Goal: Register for event/course

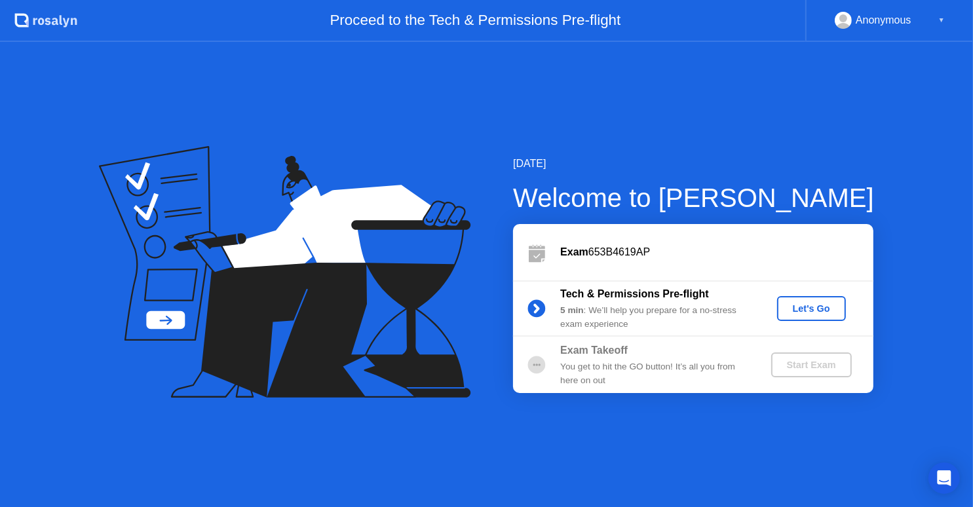
click at [796, 311] on div "Let's Go" at bounding box center [812, 308] width 58 height 10
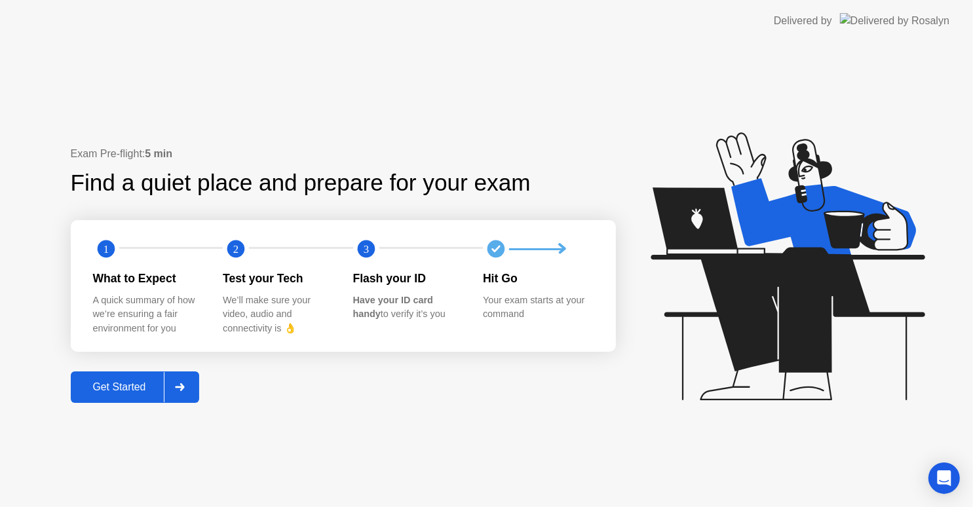
click at [144, 393] on div "Get Started" at bounding box center [120, 387] width 90 height 12
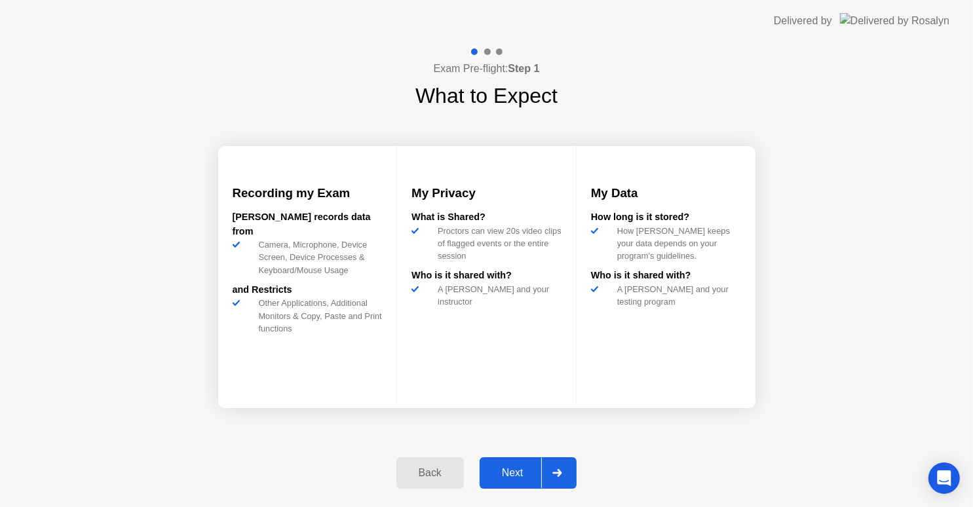
click at [505, 479] on div "Next" at bounding box center [513, 473] width 58 height 12
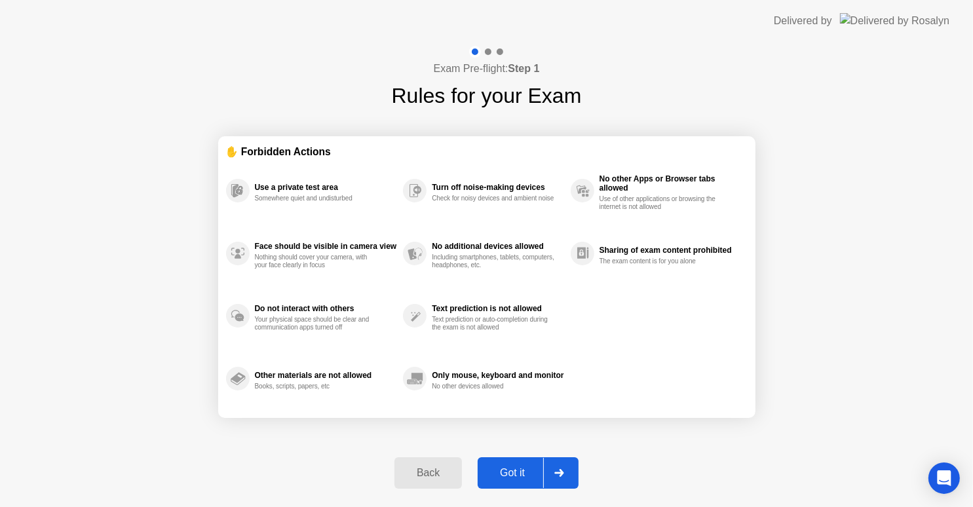
click at [526, 477] on div "Got it" at bounding box center [513, 473] width 62 height 12
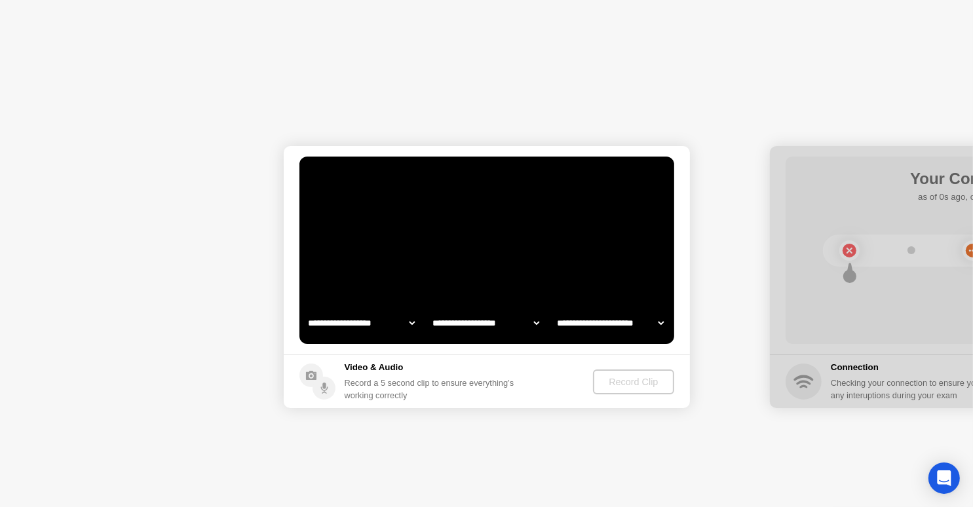
select select "**********"
select select "*******"
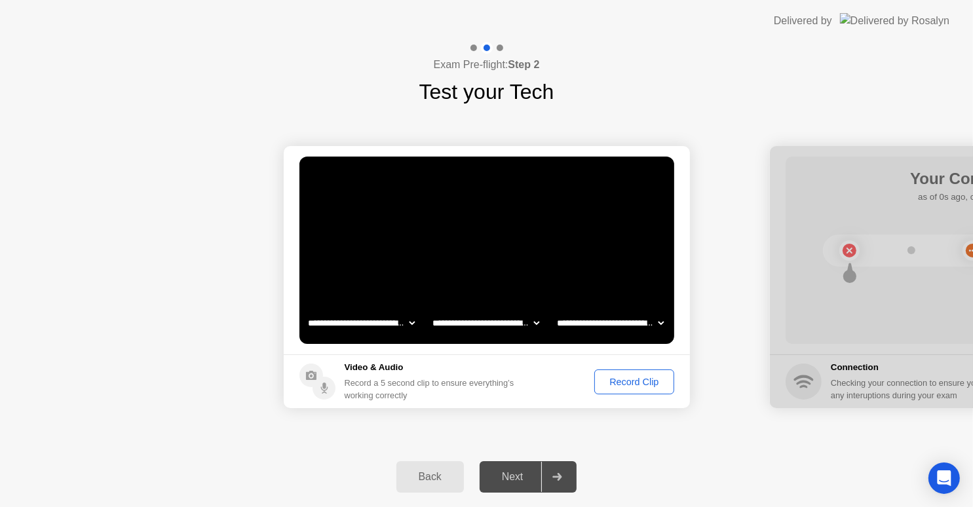
click at [652, 385] on div "Record Clip" at bounding box center [634, 382] width 70 height 10
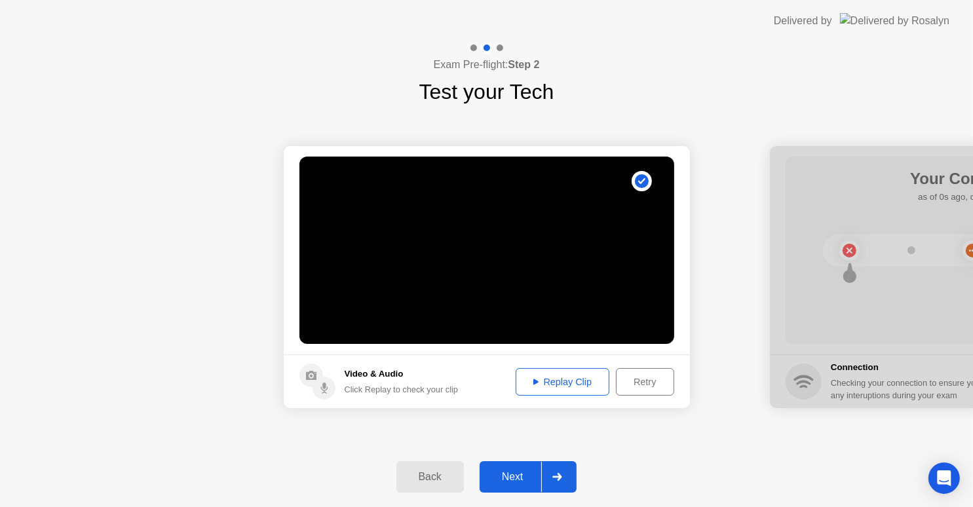
click at [587, 386] on div "Replay Clip" at bounding box center [562, 382] width 85 height 10
click at [518, 477] on div "Next" at bounding box center [513, 477] width 58 height 12
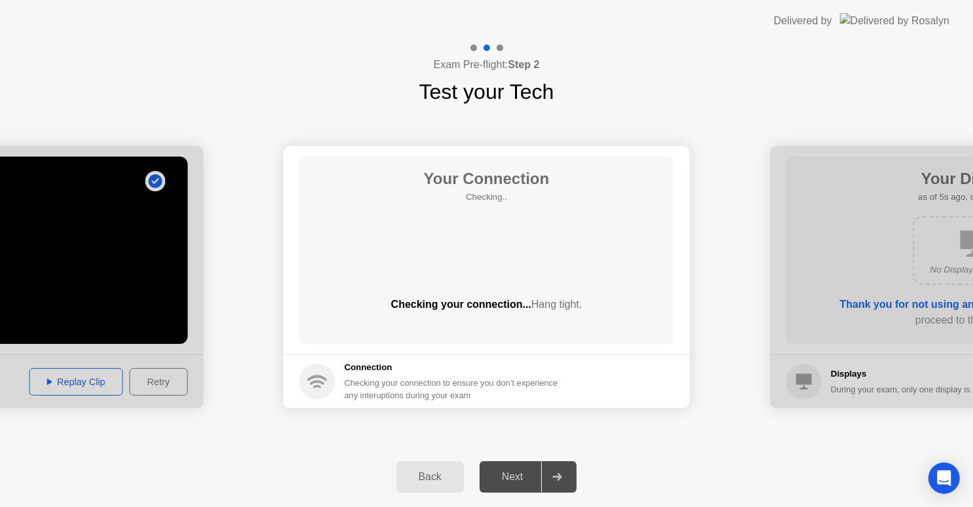
click at [431, 389] on div "Checking your connection to ensure you don’t experience any interuptions during…" at bounding box center [456, 389] width 222 height 25
click at [370, 371] on h5 "Connection" at bounding box center [456, 367] width 222 height 13
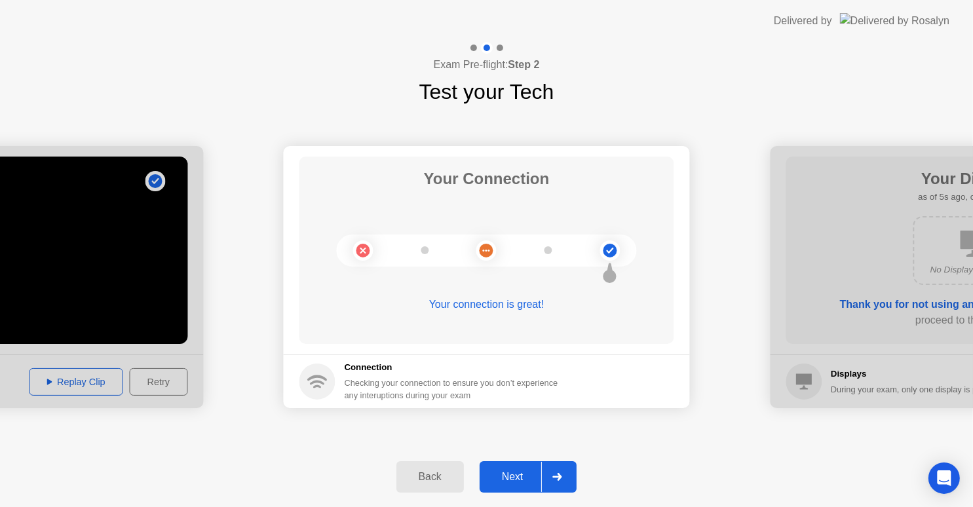
click at [520, 473] on div "Next" at bounding box center [513, 477] width 58 height 12
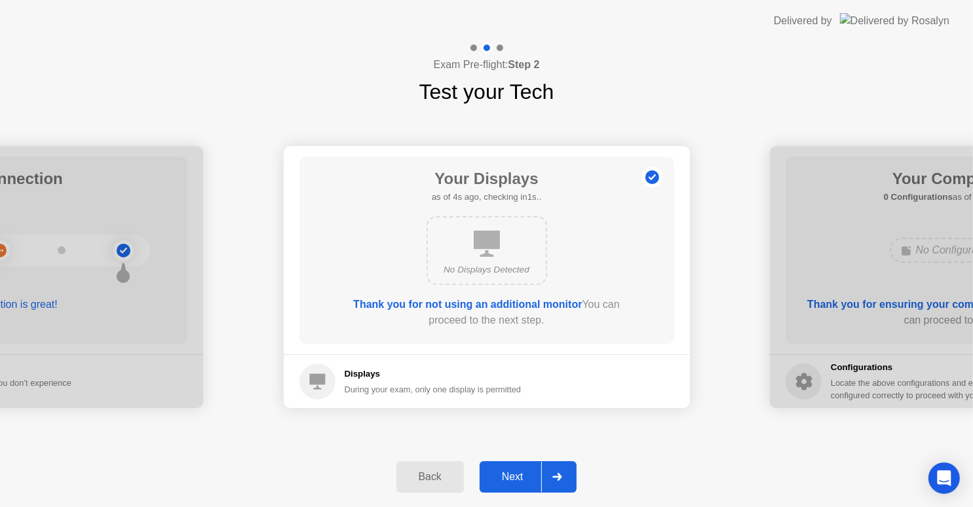
click at [524, 482] on div "Next" at bounding box center [513, 477] width 58 height 12
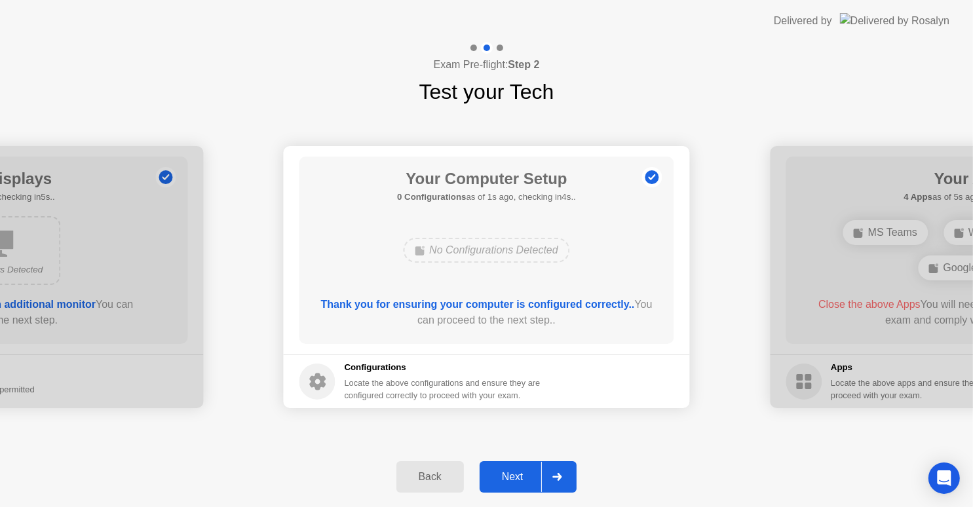
click at [520, 477] on div "Next" at bounding box center [513, 477] width 58 height 12
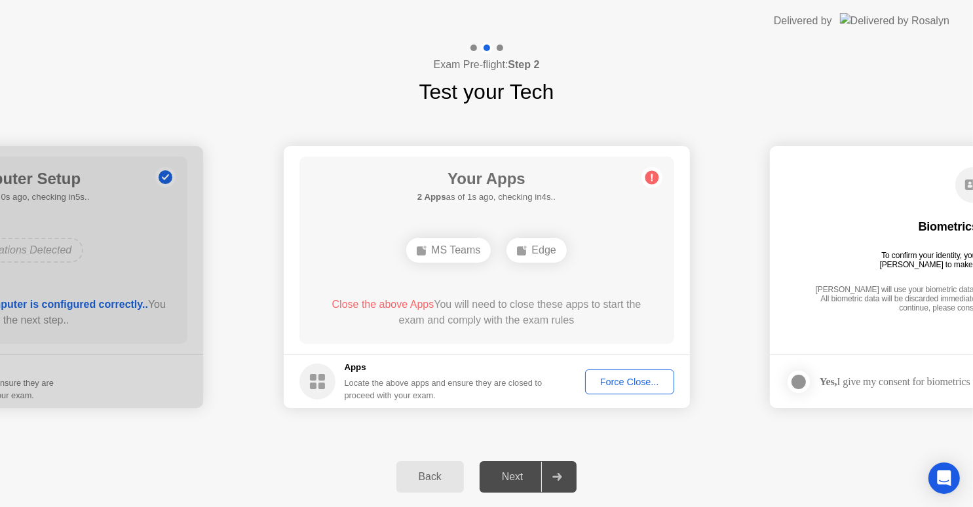
click at [758, 438] on div "**********" at bounding box center [486, 277] width 973 height 340
click at [629, 380] on div "Force Close..." at bounding box center [630, 382] width 80 height 10
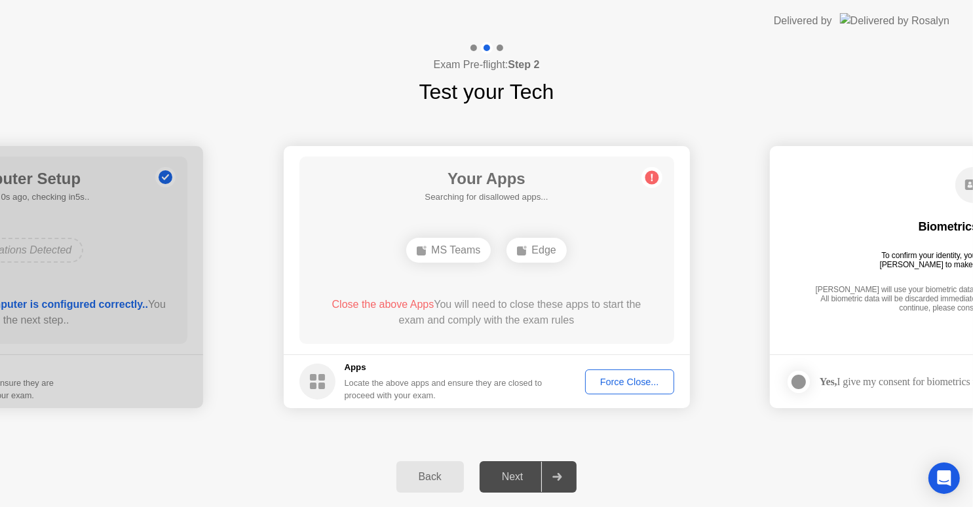
click at [614, 384] on div "Force Close..." at bounding box center [630, 382] width 80 height 10
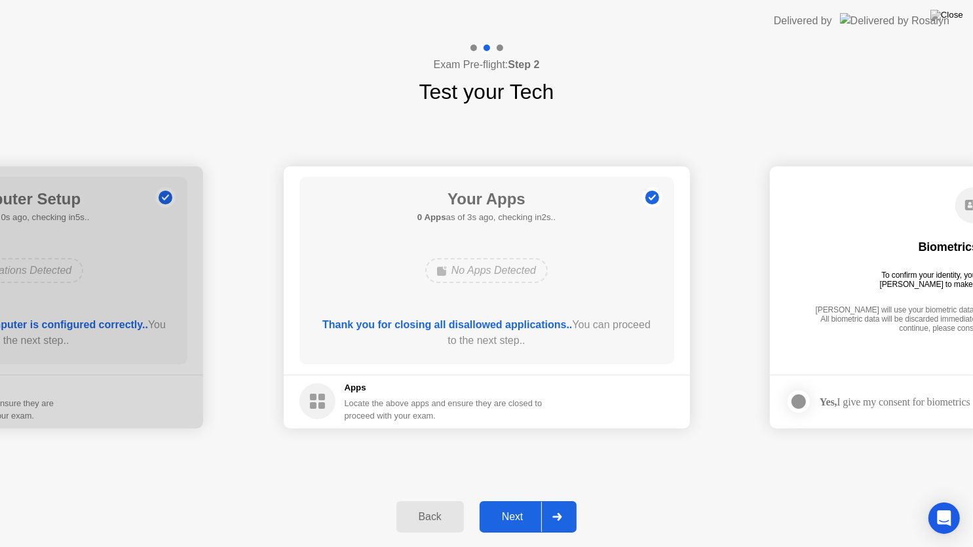
click at [514, 507] on div "Next" at bounding box center [513, 517] width 58 height 12
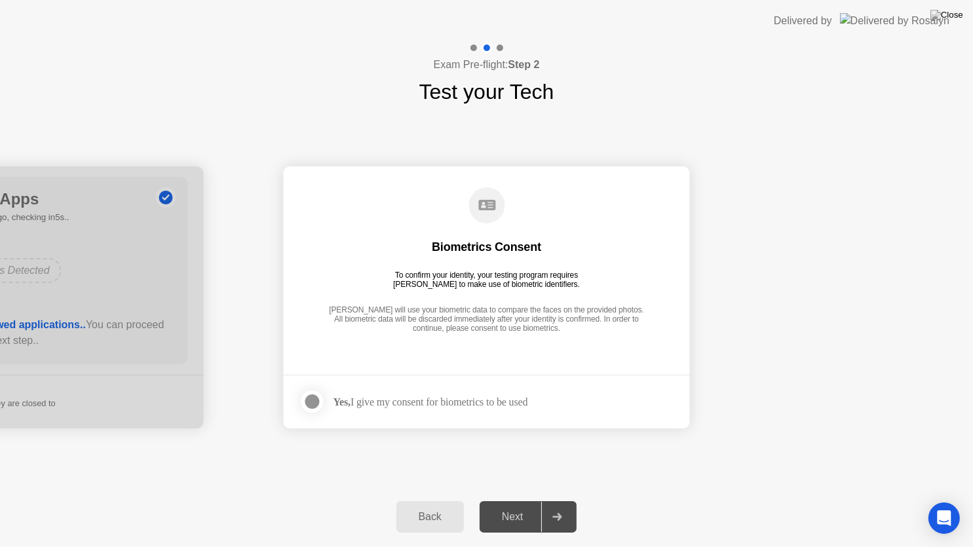
click at [484, 397] on div "Yes, I give my consent for biometrics to be used" at bounding box center [431, 402] width 195 height 12
click at [296, 391] on footer "Yes, I give my consent for biometrics to be used" at bounding box center [487, 402] width 406 height 54
click at [313, 399] on div at bounding box center [313, 402] width 16 height 16
click at [534, 506] on button "Next" at bounding box center [529, 516] width 98 height 31
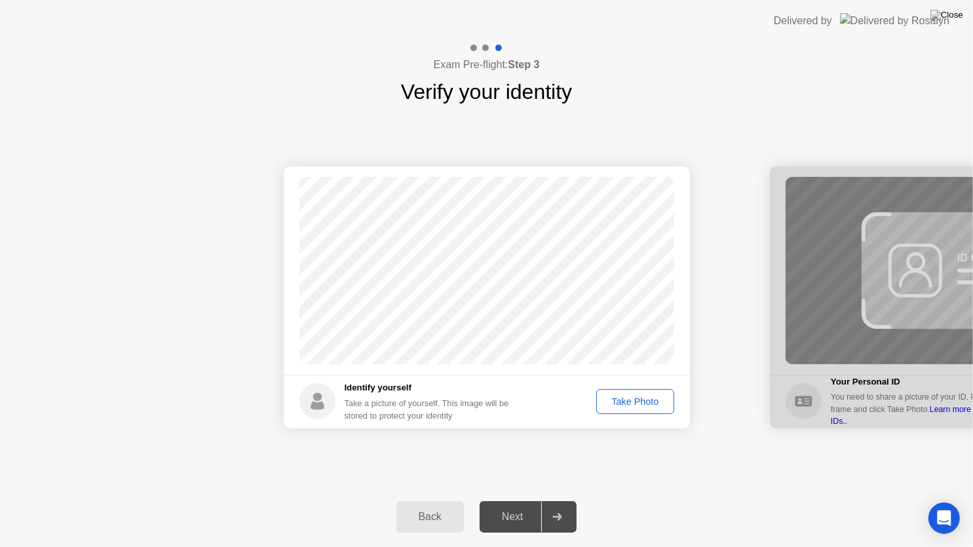
click at [652, 407] on div "Take Photo" at bounding box center [635, 402] width 68 height 10
click at [520, 507] on div "Next" at bounding box center [513, 517] width 58 height 12
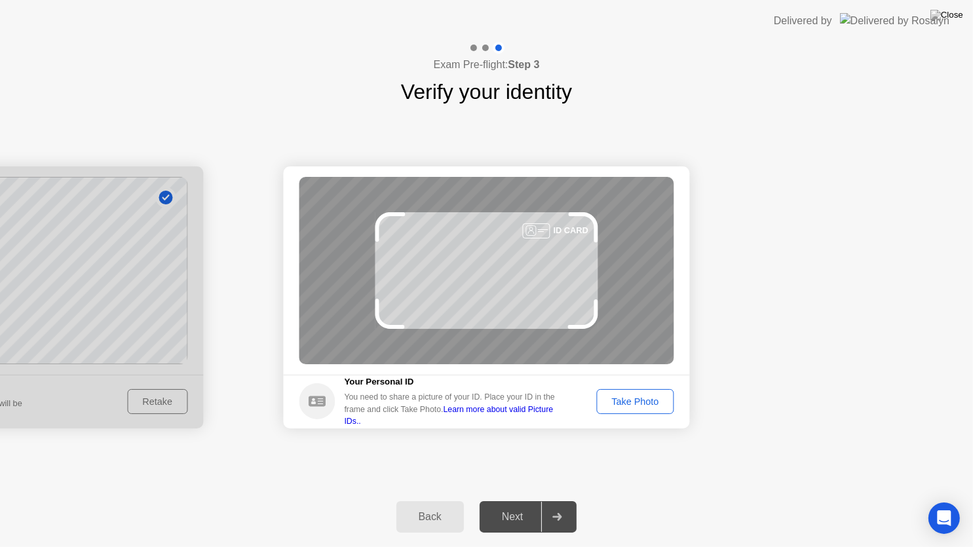
click at [627, 389] on footer "Your Personal ID You need to share a picture of your ID. Place your ID in the f…" at bounding box center [487, 402] width 406 height 54
click at [629, 404] on div "Take Photo" at bounding box center [635, 402] width 68 height 10
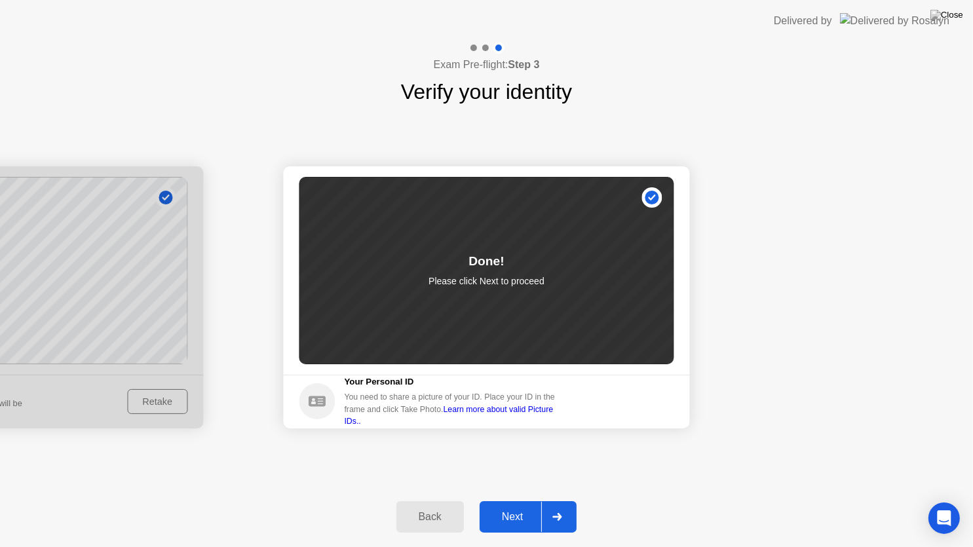
click at [535, 507] on div "Next" at bounding box center [513, 517] width 58 height 12
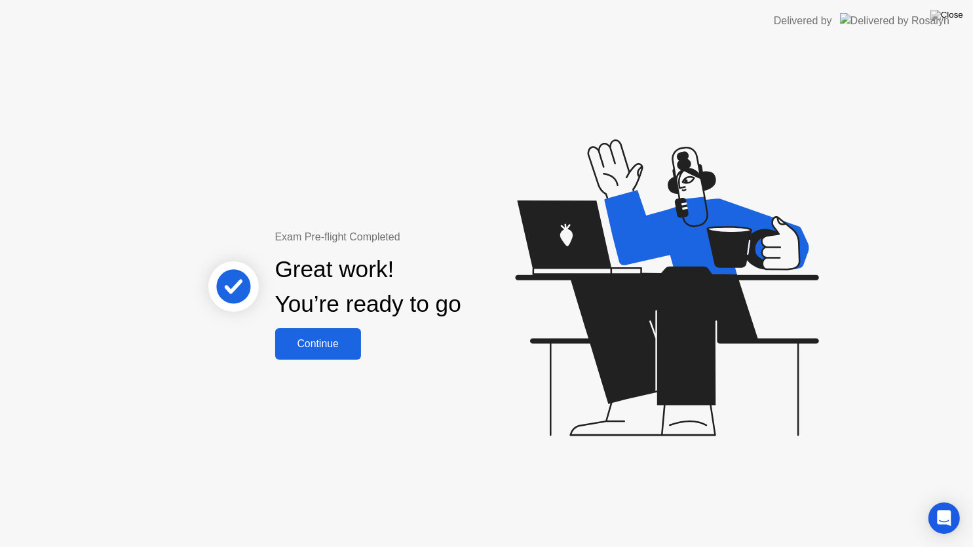
click at [335, 335] on button "Continue" at bounding box center [318, 343] width 86 height 31
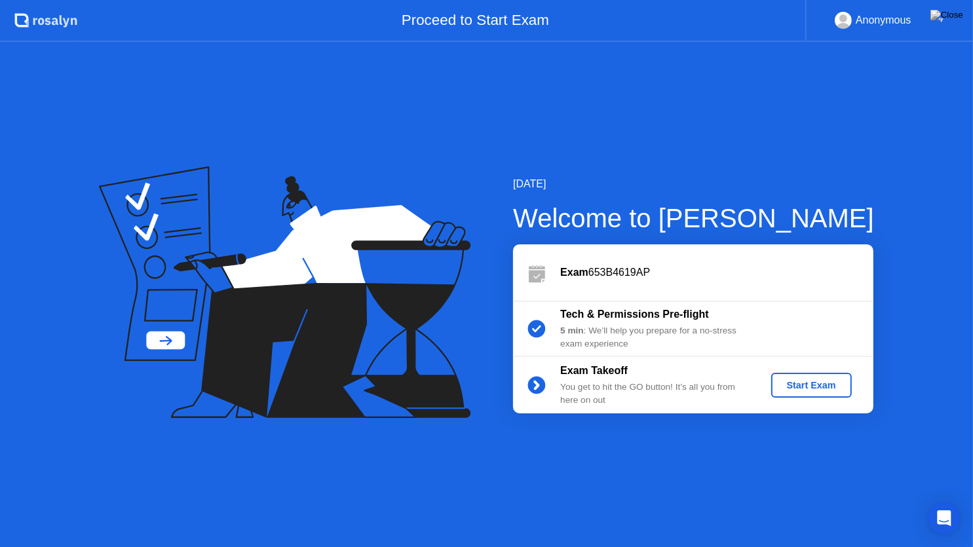
click at [830, 384] on div "Start Exam" at bounding box center [812, 385] width 70 height 10
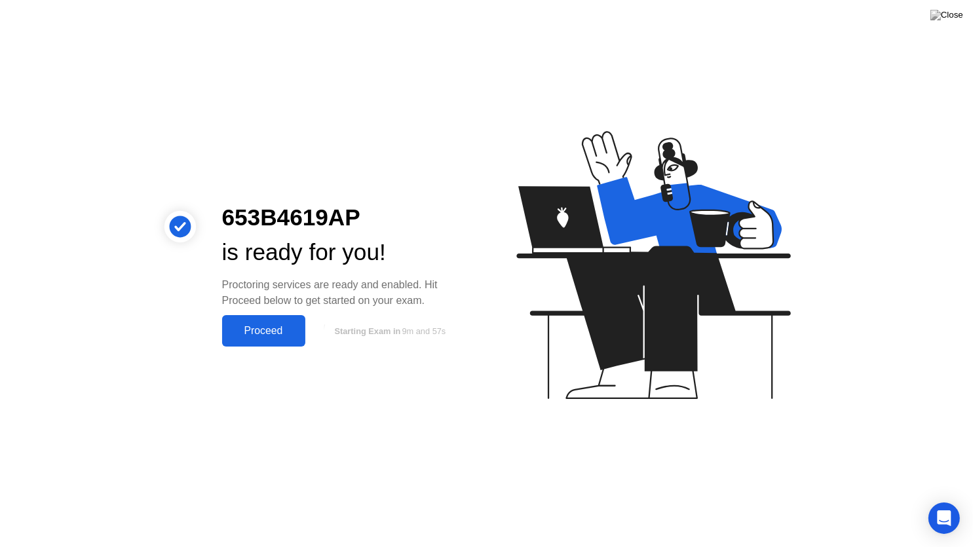
click at [292, 336] on div "Proceed" at bounding box center [263, 331] width 75 height 12
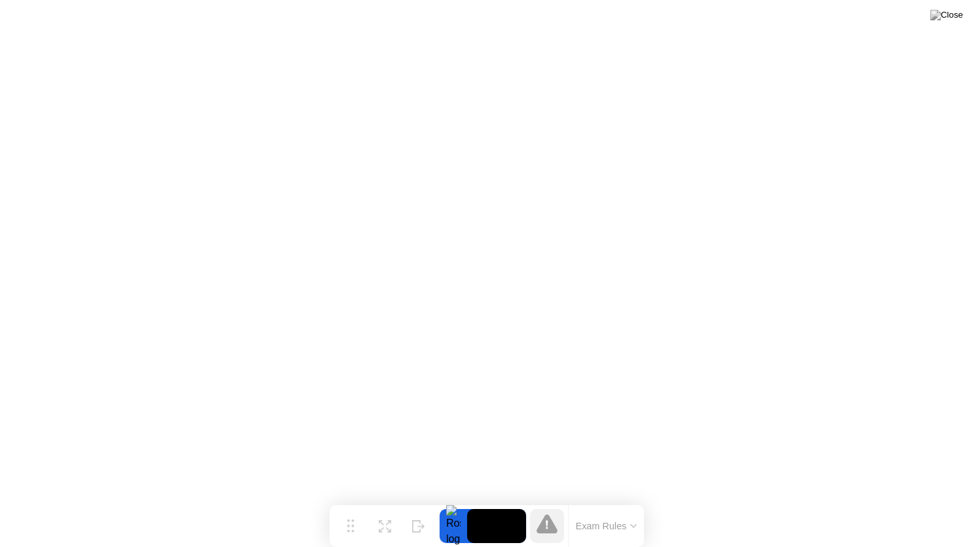
click at [502, 507] on video at bounding box center [496, 526] width 59 height 34
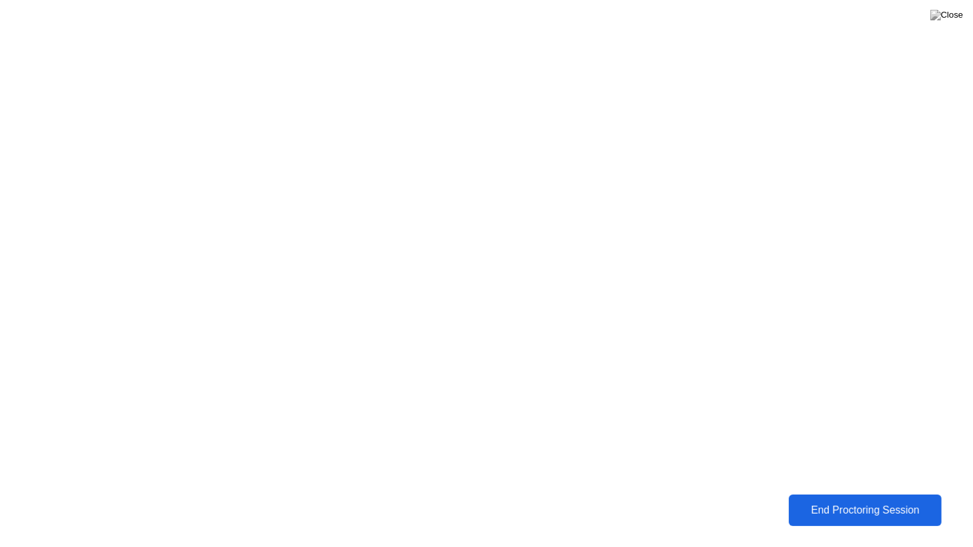
click at [886, 500] on button "End Proctoring Session" at bounding box center [865, 510] width 157 height 32
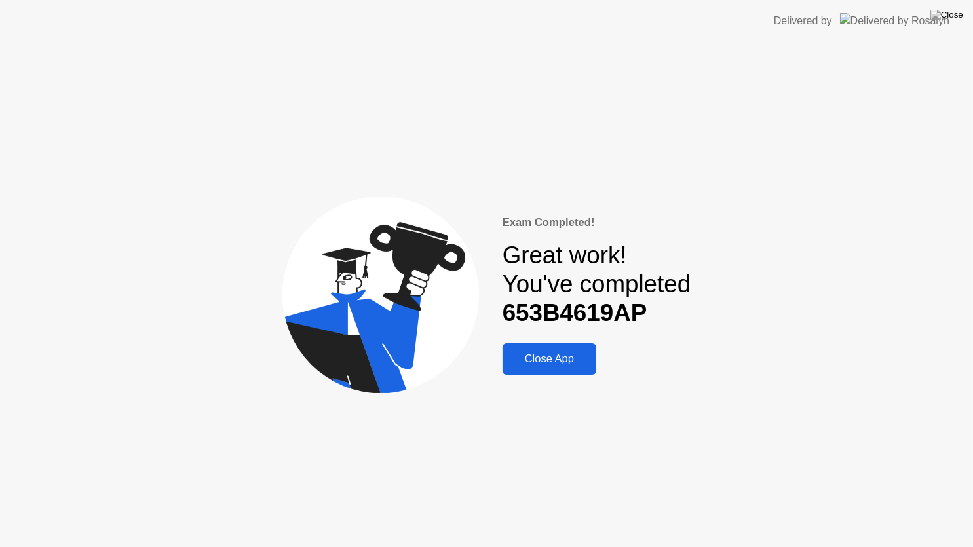
click at [545, 363] on div "Close App" at bounding box center [550, 359] width 86 height 13
